Goal: Complete application form

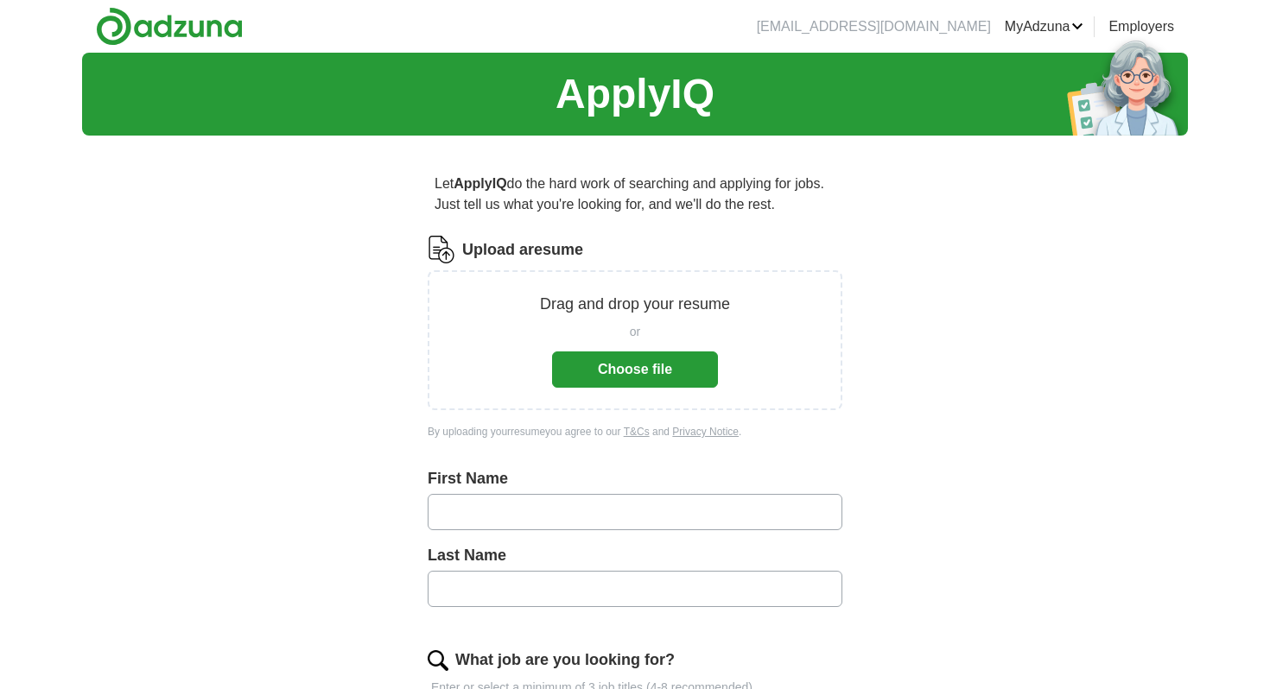
click at [635, 367] on button "Choose file" at bounding box center [635, 370] width 166 height 36
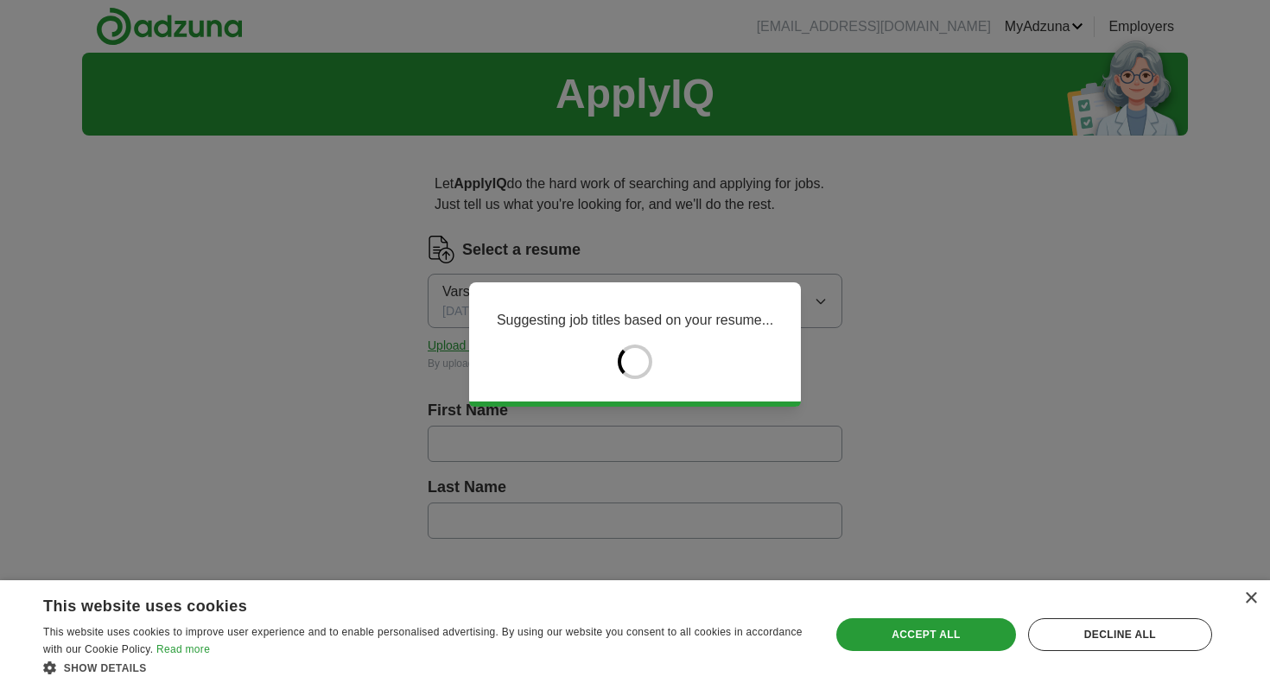
type input "*********"
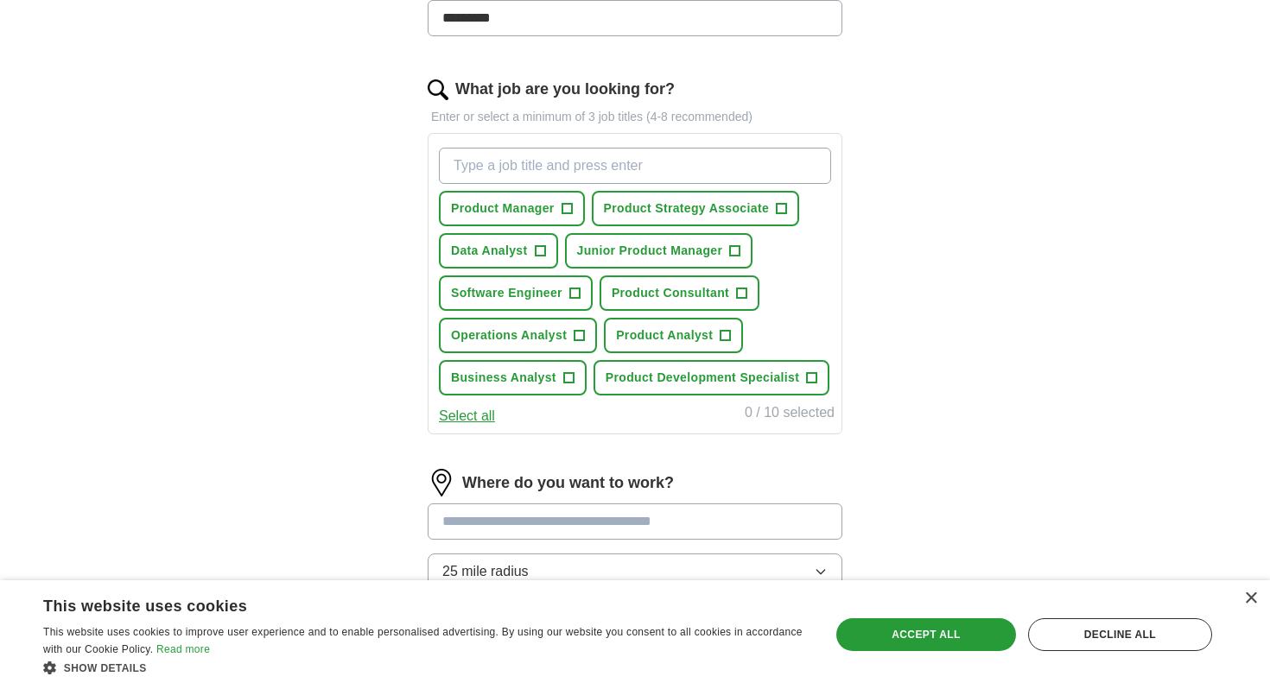
scroll to position [505, 0]
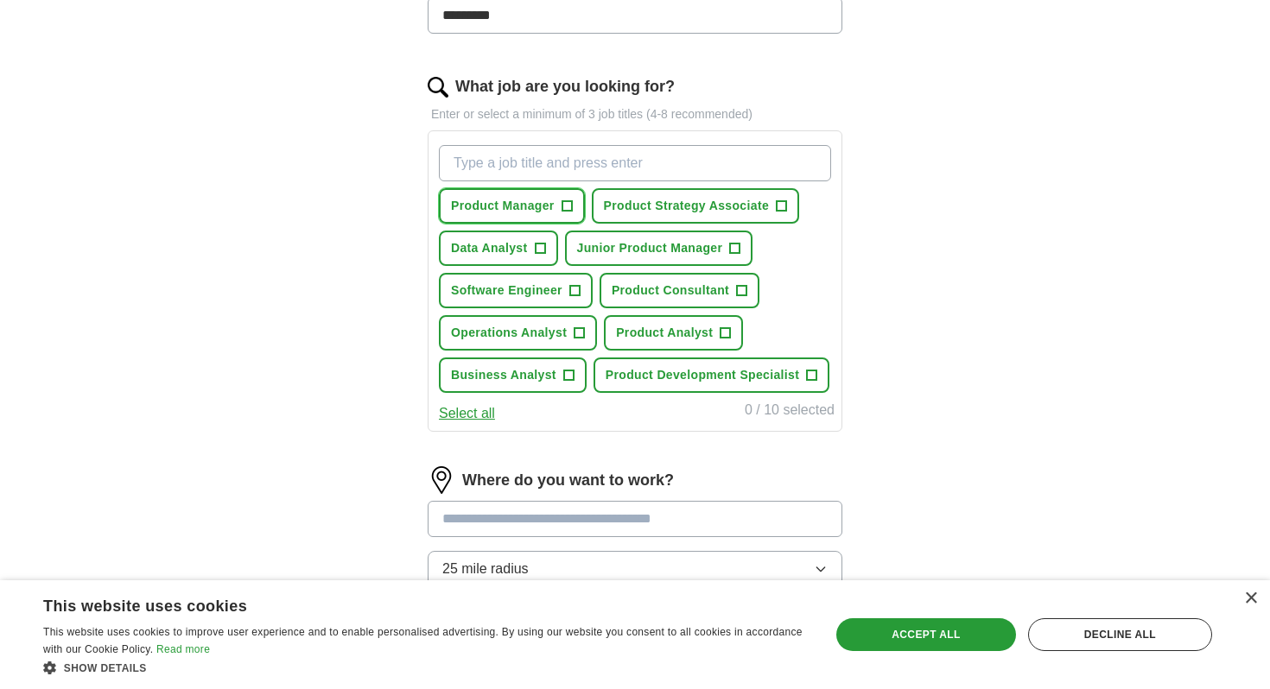
click at [563, 209] on span "+" at bounding box center [566, 207] width 10 height 14
click at [667, 250] on span "Junior Product Manager" at bounding box center [650, 248] width 146 height 18
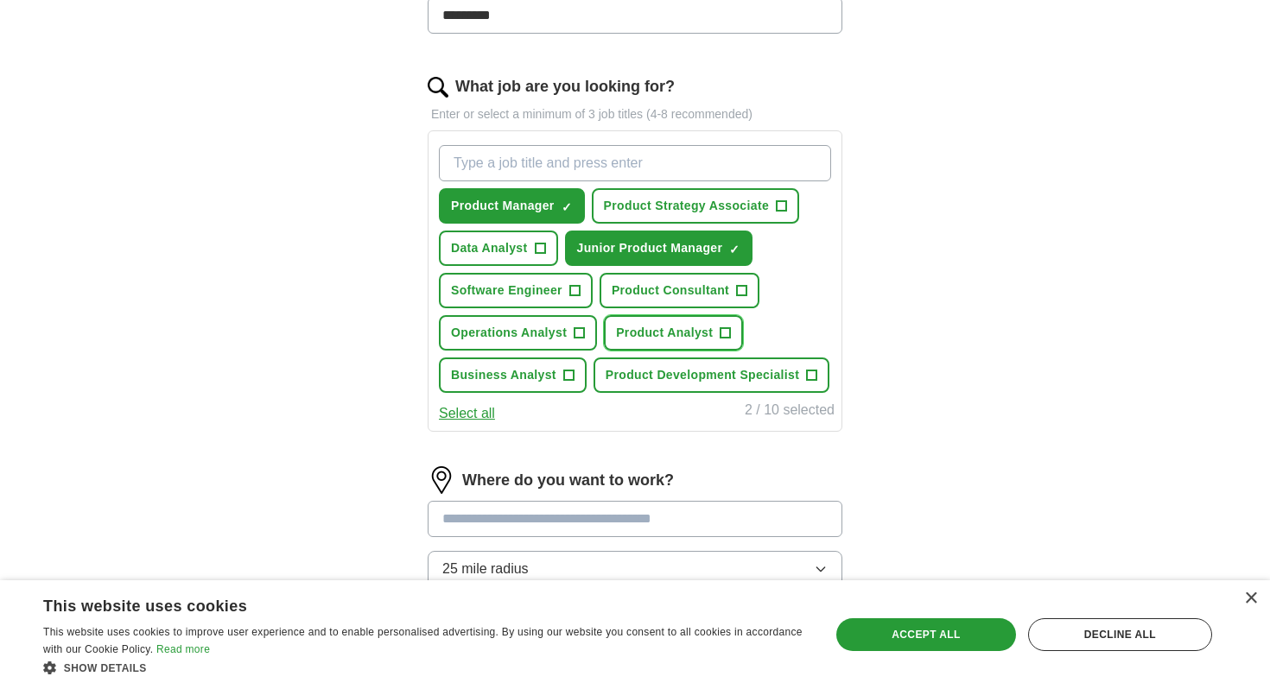
click at [665, 333] on span "Product Analyst" at bounding box center [664, 333] width 97 height 18
click at [674, 288] on span "Product Consultant" at bounding box center [670, 291] width 117 height 18
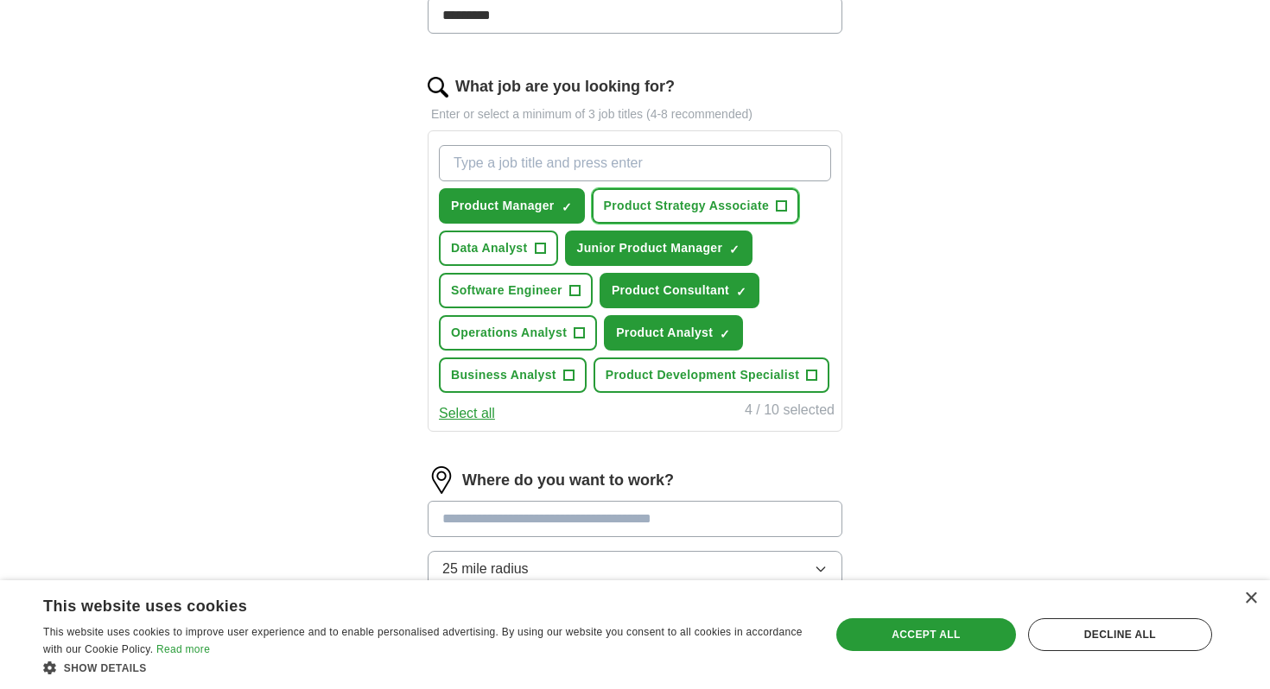
click at [688, 204] on span "Product Strategy Associate" at bounding box center [686, 206] width 165 height 18
click at [633, 380] on span "Product Development Specialist" at bounding box center [701, 375] width 193 height 18
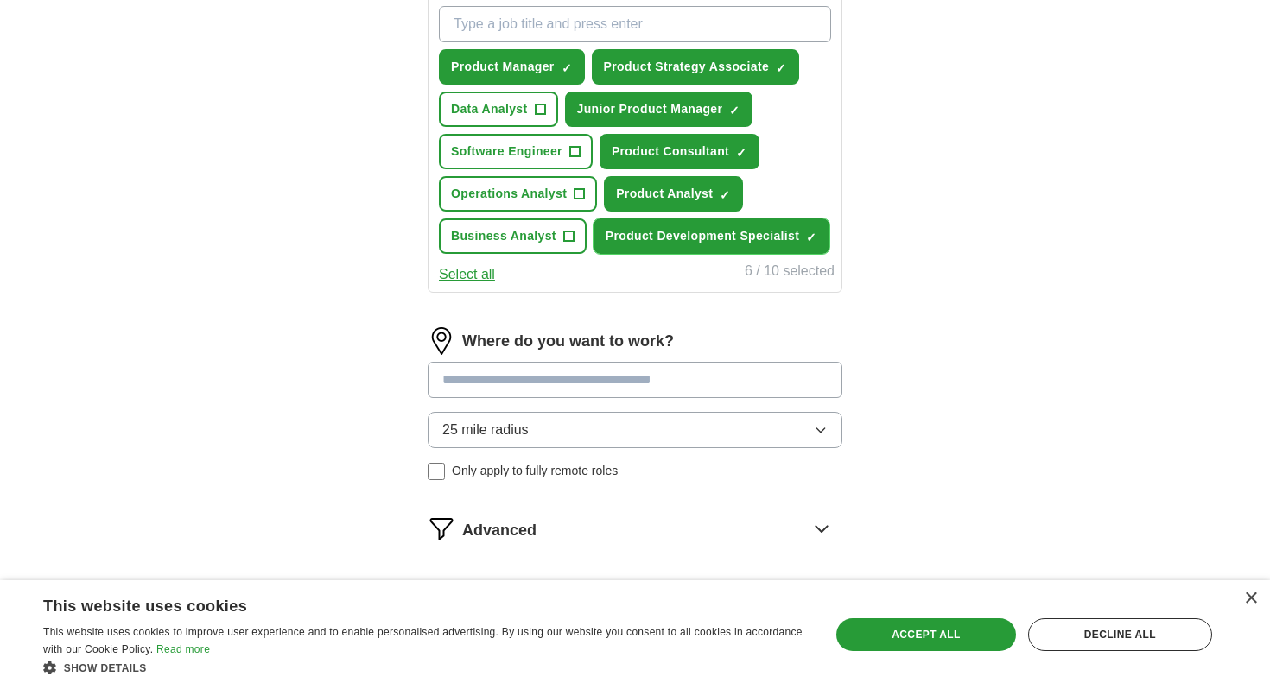
scroll to position [796, 0]
